Goal: Complete application form: Complete application form

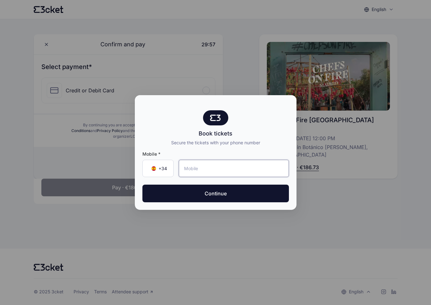
click at [260, 170] on input "tel" at bounding box center [234, 168] width 110 height 17
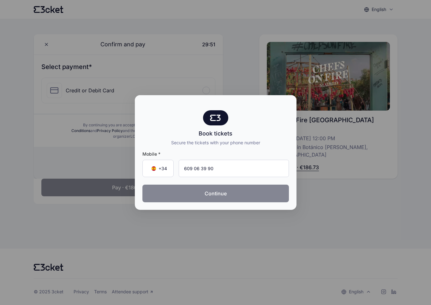
type input "609 06 39 90"
click at [250, 192] on button "Continue" at bounding box center [215, 194] width 146 height 18
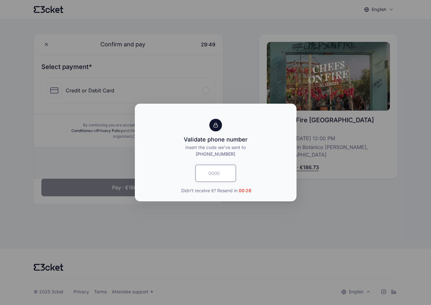
click at [219, 174] on input "text" at bounding box center [215, 173] width 40 height 17
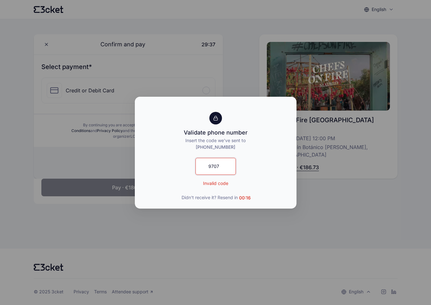
click at [215, 167] on input "9707" at bounding box center [215, 166] width 40 height 17
click at [217, 164] on input "9708" at bounding box center [215, 166] width 40 height 17
type input "9780"
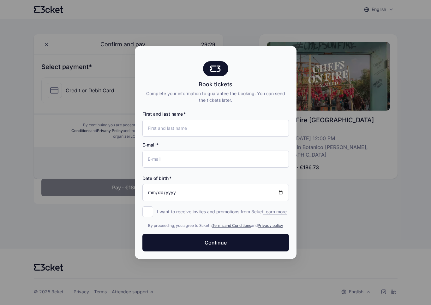
click at [210, 138] on div "E-mail" at bounding box center [215, 152] width 146 height 31
click at [210, 128] on input "First and last name" at bounding box center [215, 128] width 146 height 17
type input "Tomas Perez Molina"
type input "tpm96.me@gmail.com"
type input "[DATE]"
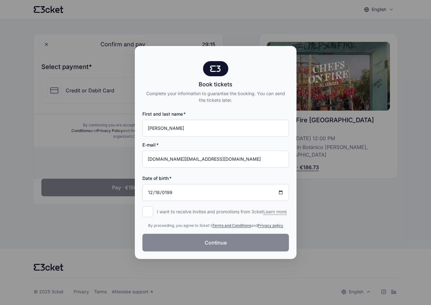
click at [231, 243] on button "Continue" at bounding box center [215, 243] width 146 height 18
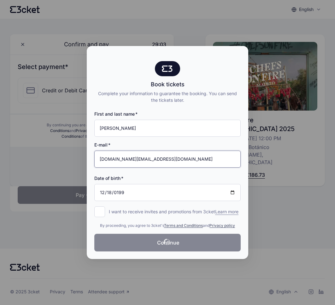
click at [197, 162] on input "tpm96.me@gmail.com" at bounding box center [167, 159] width 146 height 17
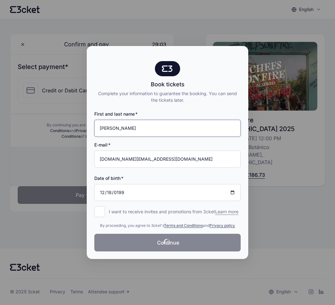
click at [169, 126] on input "Tomas Perez Molina" at bounding box center [167, 128] width 146 height 17
click at [100, 126] on input "Tomas Perez Molina" at bounding box center [167, 128] width 146 height 17
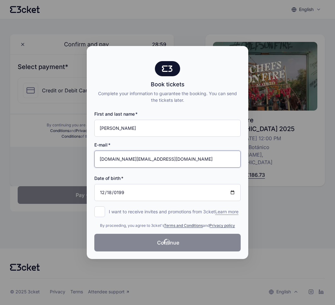
click at [98, 160] on input "tpm96.me@gmail.com" at bounding box center [167, 159] width 146 height 17
click at [99, 154] on input "tpm96.me@gmail.com" at bounding box center [167, 159] width 146 height 17
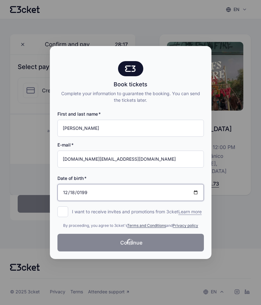
click at [99, 192] on input "[DATE]" at bounding box center [130, 192] width 146 height 17
click at [133, 209] on p "I want to receive invites and promotions from 3cket Learn more" at bounding box center [137, 212] width 130 height 6
click at [68, 209] on input "I want to receive invites and promotions from 3cket Learn more form.register.op…" at bounding box center [62, 212] width 11 height 11
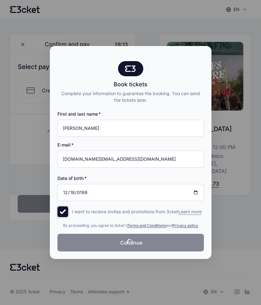
checkbox input "true"
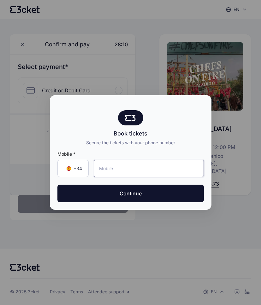
click at [156, 175] on input "tel" at bounding box center [149, 168] width 110 height 17
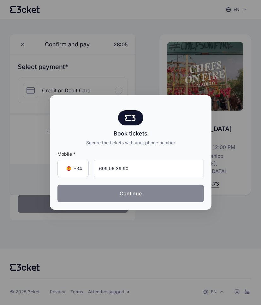
type input "609 06 39 90"
click at [156, 197] on button "Continue" at bounding box center [130, 194] width 146 height 18
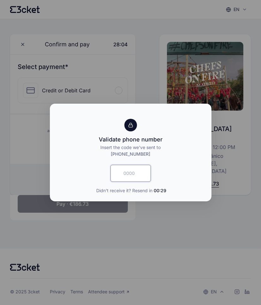
click at [136, 174] on body "en English Português Català Español Français Confirm and pay 28:04 Select payme…" at bounding box center [130, 152] width 261 height 305
type input "6199"
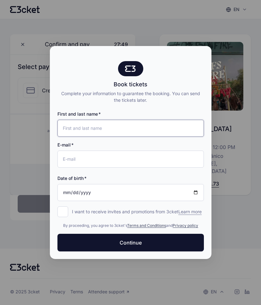
click at [113, 120] on input "First and last name" at bounding box center [130, 128] width 146 height 17
type input "[PERSON_NAME]"
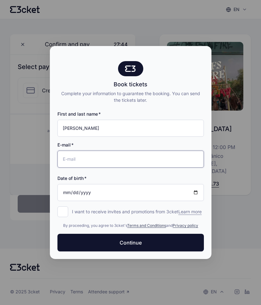
click at [99, 153] on input "E-mail" at bounding box center [130, 159] width 146 height 17
type input "tpm96.me@gmail.com"
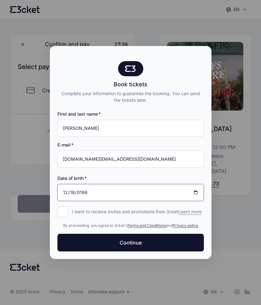
type input "[DATE]"
click at [65, 207] on input "I want to receive invites and promotions from 3cket Learn more form.register.op…" at bounding box center [62, 212] width 11 height 11
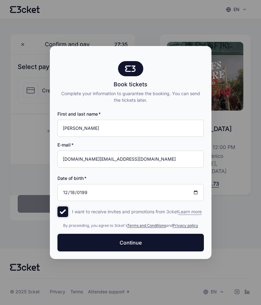
checkbox input "true"
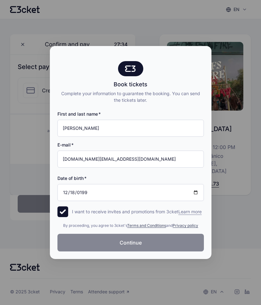
click at [108, 246] on button "Continue" at bounding box center [130, 243] width 146 height 18
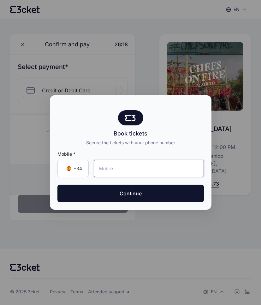
click at [120, 168] on input "tel" at bounding box center [149, 168] width 110 height 17
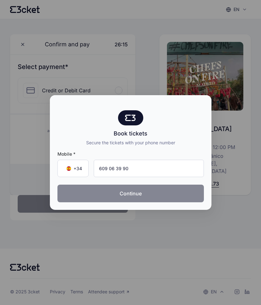
type input "609 06 39 90"
click at [110, 195] on button "Continue" at bounding box center [130, 194] width 146 height 18
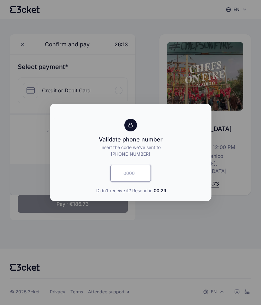
click at [129, 176] on input "text" at bounding box center [130, 173] width 40 height 17
type input "5794"
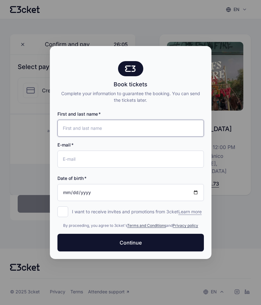
click at [92, 131] on input "First and last name" at bounding box center [130, 128] width 146 height 17
type input "[PERSON_NAME]"
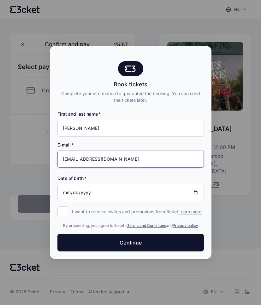
type input "[EMAIL_ADDRESS][DOMAIN_NAME]"
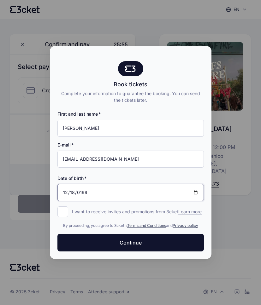
type input "[DATE]"
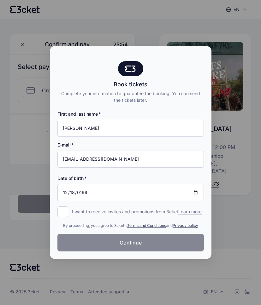
click at [124, 250] on button "Continue" at bounding box center [130, 243] width 146 height 18
